Goal: Task Accomplishment & Management: Manage account settings

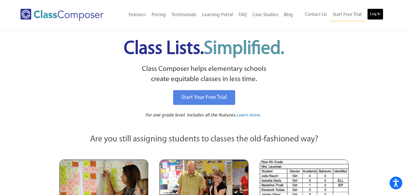
click at [372, 12] on link "Log In" at bounding box center [375, 13] width 16 height 11
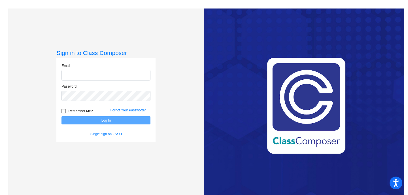
type input "ana.silva@svusd.org"
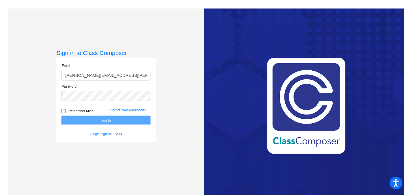
click at [135, 121] on button "Log In" at bounding box center [105, 120] width 89 height 8
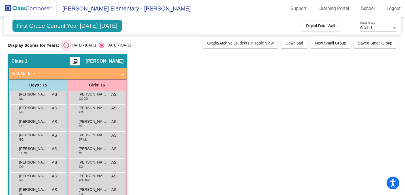
click at [65, 45] on div "Select an option" at bounding box center [66, 45] width 6 height 6
click at [66, 48] on input "2024 - 2025" at bounding box center [66, 48] width 0 height 0
radio input "true"
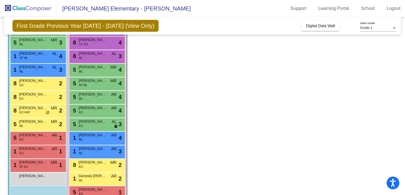
scroll to position [122, 0]
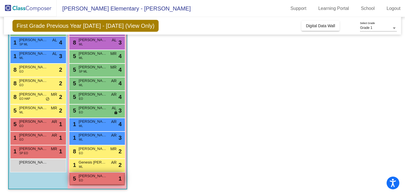
click at [100, 182] on div "5 Alexandra Alvarado EO lock do_not_disturb_alt 1" at bounding box center [97, 179] width 54 height 12
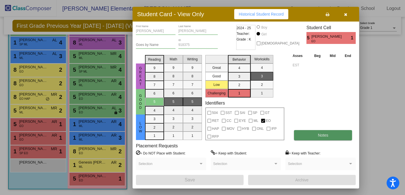
click at [320, 138] on button "Notes" at bounding box center [323, 135] width 58 height 10
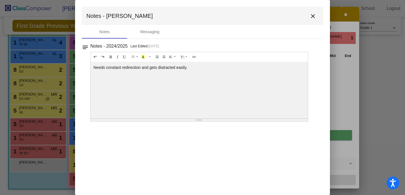
scroll to position [0, 0]
click at [153, 32] on div "Messaging" at bounding box center [149, 32] width 19 height 6
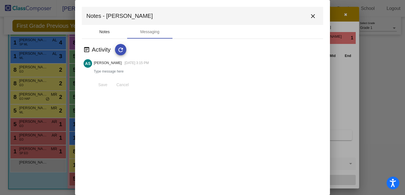
click at [106, 30] on div "Notes" at bounding box center [104, 32] width 10 height 6
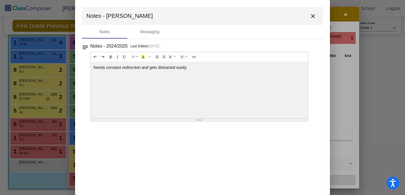
click at [314, 15] on mat-icon "close" at bounding box center [313, 16] width 7 height 7
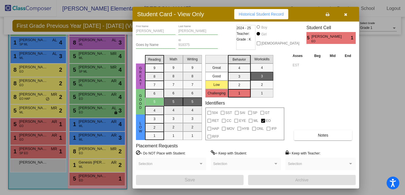
click at [44, 69] on div at bounding box center [202, 97] width 405 height 195
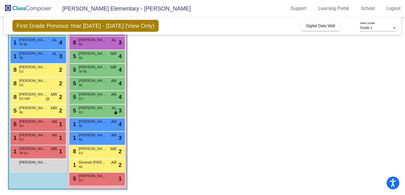
click at [44, 69] on span "Bodhi Shah" at bounding box center [33, 67] width 28 height 6
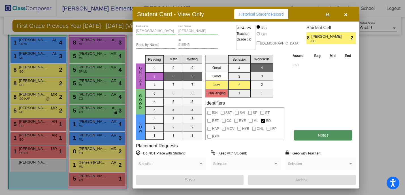
click at [305, 133] on button "Notes" at bounding box center [323, 135] width 58 height 10
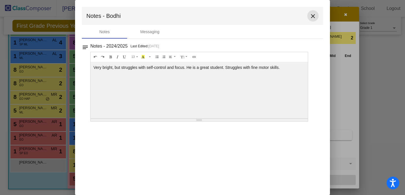
click at [312, 16] on mat-icon "close" at bounding box center [313, 16] width 7 height 7
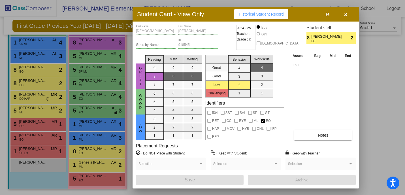
click at [347, 13] on button "button" at bounding box center [346, 14] width 18 height 10
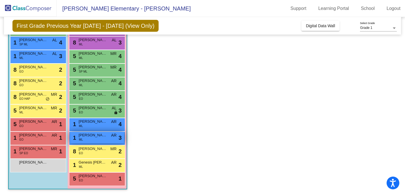
click at [93, 137] on span "Marjorie Lopez" at bounding box center [93, 135] width 28 height 6
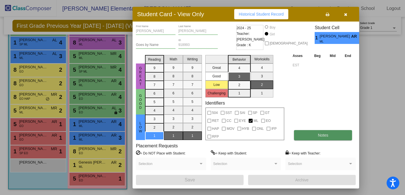
click at [306, 133] on button "Notes" at bounding box center [323, 135] width 58 height 10
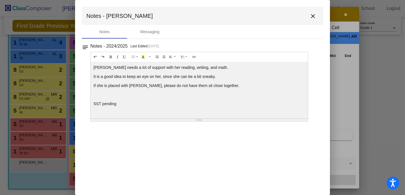
click at [314, 15] on mat-icon "close" at bounding box center [313, 16] width 7 height 7
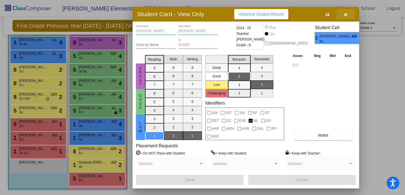
click at [345, 15] on icon "button" at bounding box center [345, 14] width 3 height 4
